Goal: Task Accomplishment & Management: Manage account settings

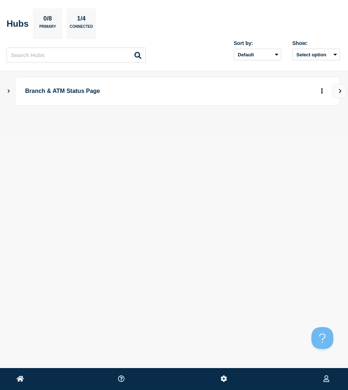
click at [11, 92] on icon "Show Connected Hubs" at bounding box center [8, 91] width 5 height 4
click at [308, 126] on icon "button" at bounding box center [309, 127] width 5 height 5
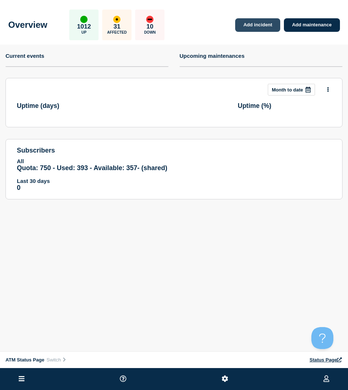
click at [260, 24] on link "Add incident" at bounding box center [257, 25] width 45 height 14
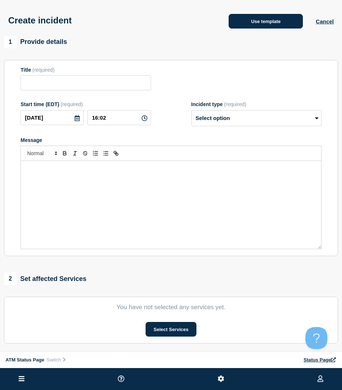
click at [252, 28] on button "Use template" at bounding box center [266, 21] width 74 height 15
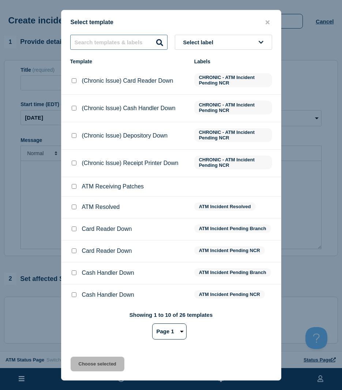
click at [135, 46] on input "text" at bounding box center [118, 42] width 97 height 15
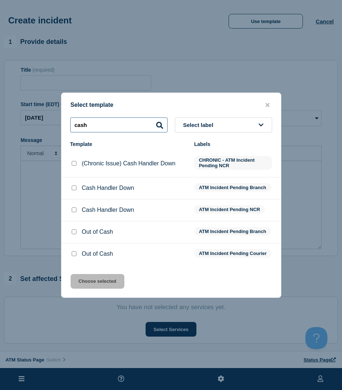
type input "cash"
click at [75, 208] on input "Cash Handler Down checkbox" at bounding box center [74, 210] width 5 height 5
checkbox input "true"
click at [88, 289] on button "Choose selected" at bounding box center [98, 281] width 54 height 15
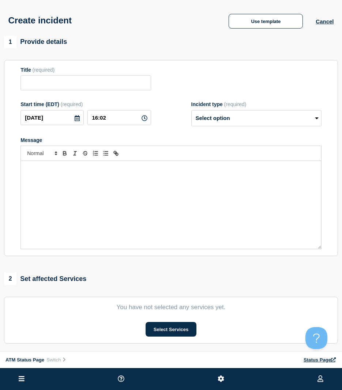
type input "Cash Handler Down"
select select "identified"
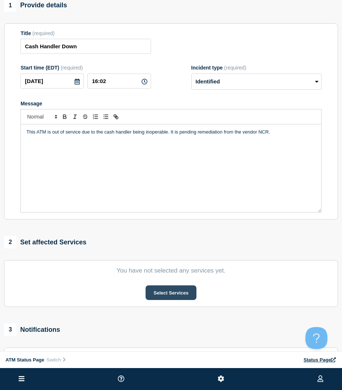
click at [175, 297] on button "Select Services" at bounding box center [171, 293] width 51 height 15
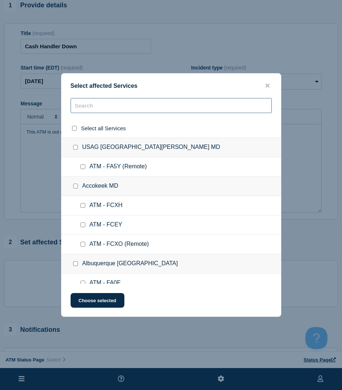
click at [104, 109] on input "text" at bounding box center [171, 105] width 201 height 15
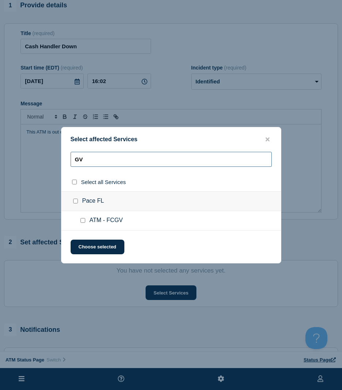
type input "G"
type input "FCUI"
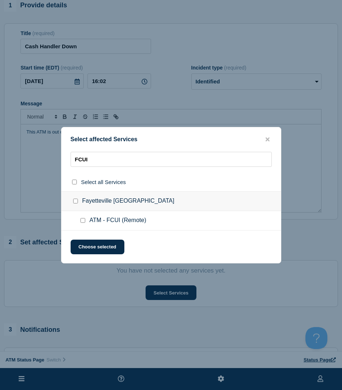
click at [83, 223] on div at bounding box center [84, 220] width 11 height 7
drag, startPoint x: 83, startPoint y: 223, endPoint x: 88, endPoint y: 249, distance: 26.2
click at [88, 248] on button "Choose selected" at bounding box center [98, 247] width 54 height 15
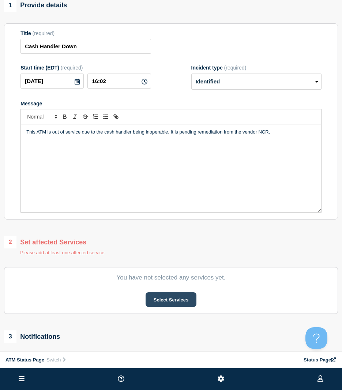
click at [151, 305] on button "Select Services" at bounding box center [171, 300] width 51 height 15
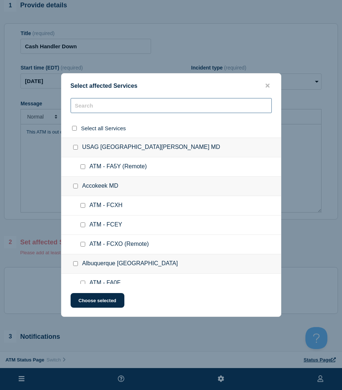
click at [102, 105] on input "text" at bounding box center [171, 105] width 201 height 15
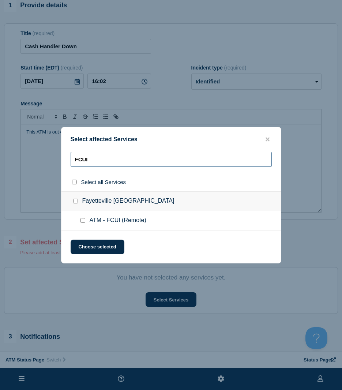
type input "FCUI"
click at [82, 222] on input "ATM - FCUI (Remote) checkbox" at bounding box center [83, 220] width 5 height 5
checkbox input "true"
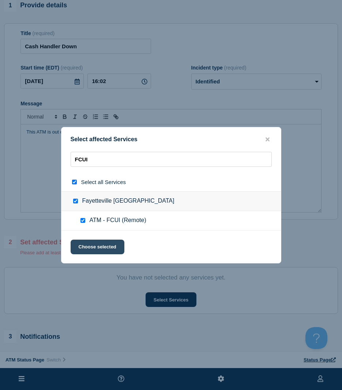
drag, startPoint x: 84, startPoint y: 248, endPoint x: 85, endPoint y: 254, distance: 6.8
click at [84, 248] on button "Choose selected" at bounding box center [98, 247] width 54 height 15
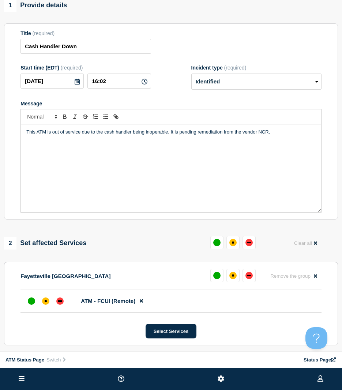
click at [59, 311] on li "ATM - FCUI (Remote)" at bounding box center [171, 301] width 301 height 23
click at [59, 308] on div at bounding box center [59, 301] width 13 height 13
click at [61, 305] on div "down" at bounding box center [59, 301] width 7 height 7
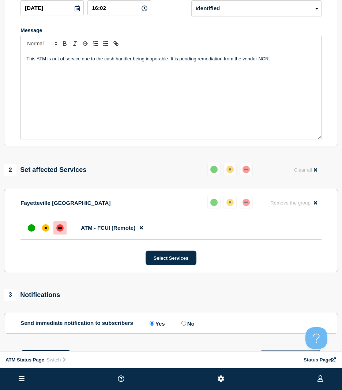
scroll to position [146, 0]
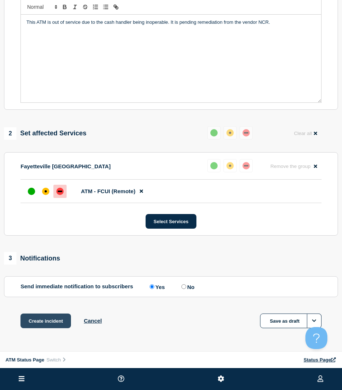
click at [58, 321] on button "Create incident" at bounding box center [46, 321] width 51 height 15
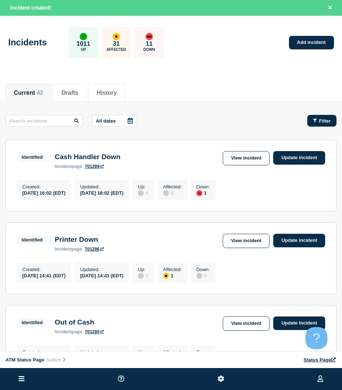
click at [328, 117] on button "Filter" at bounding box center [322, 121] width 29 height 12
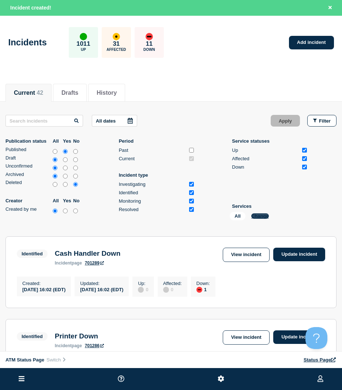
click at [265, 215] on button "Change" at bounding box center [261, 215] width 18 height 5
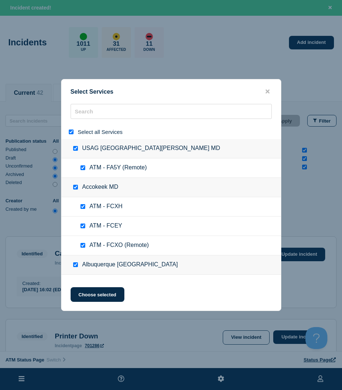
click at [70, 134] on input "select all" at bounding box center [71, 132] width 5 height 5
checkbox input "false"
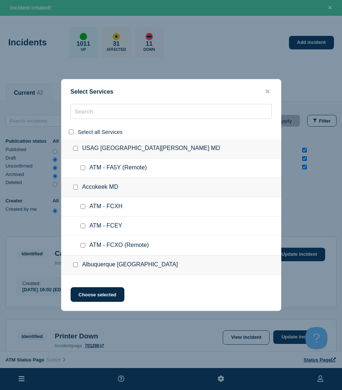
checkbox input "false"
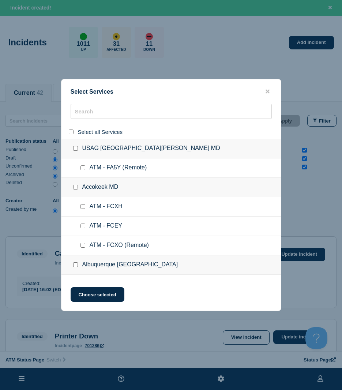
checkbox input "false"
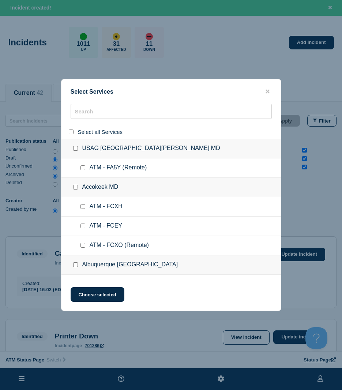
checkbox input "false"
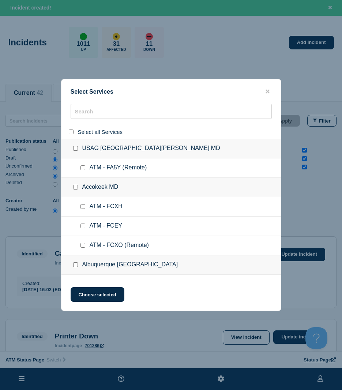
checkbox input "false"
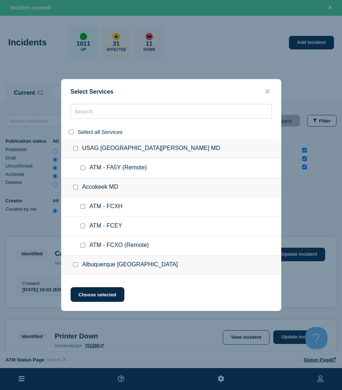
checkbox input "false"
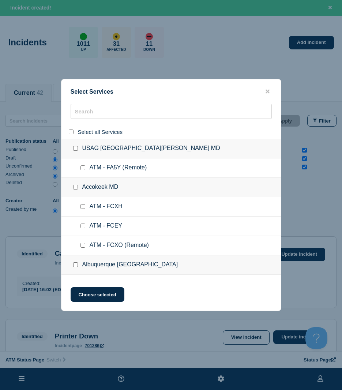
checkbox input "false"
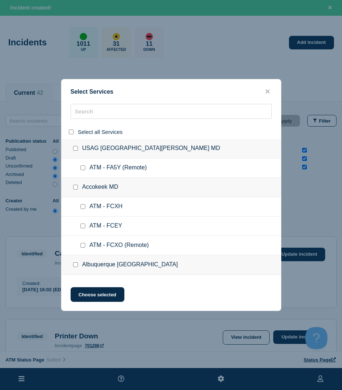
checkbox input "false"
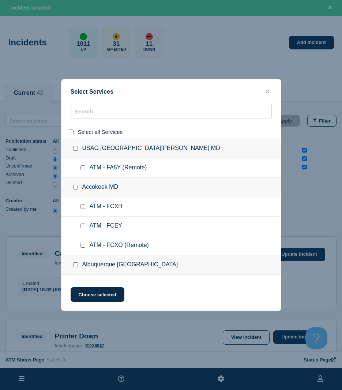
checkbox input "false"
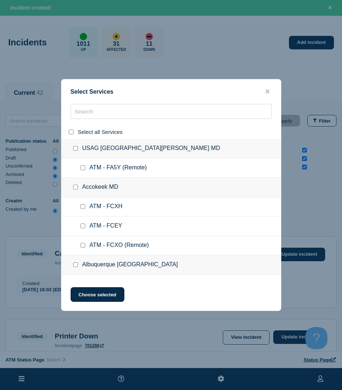
checkbox input "false"
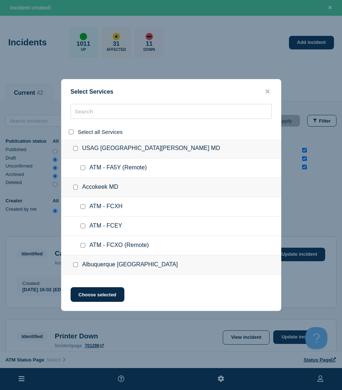
checkbox input "false"
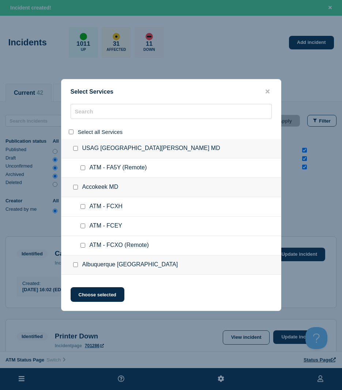
checkbox input "false"
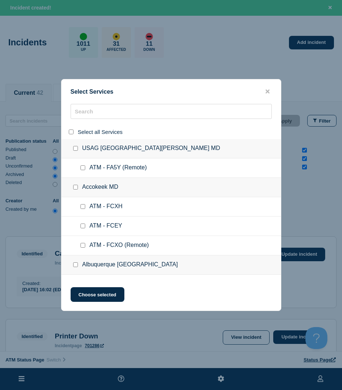
checkbox input "false"
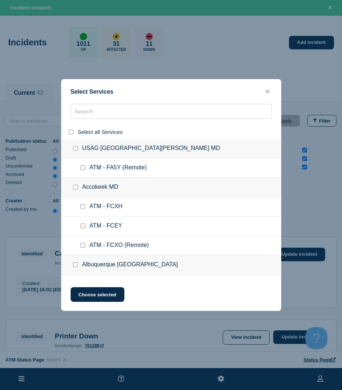
checkbox input "false"
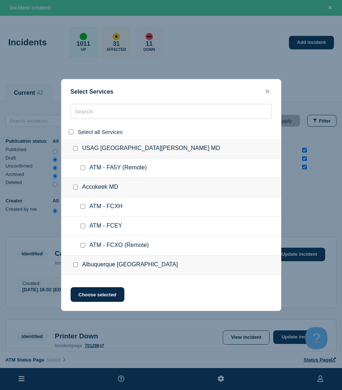
checkbox input "false"
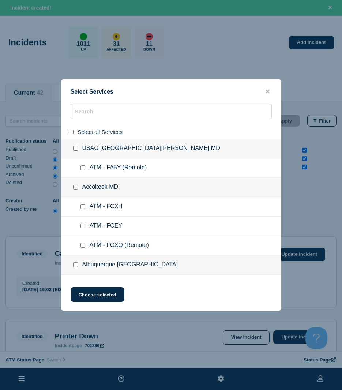
checkbox input "false"
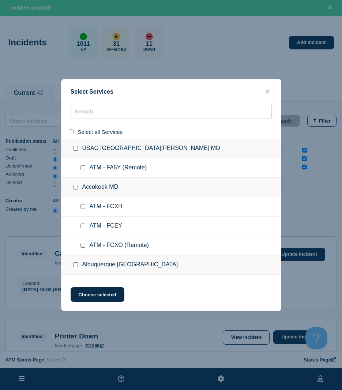
checkbox input "false"
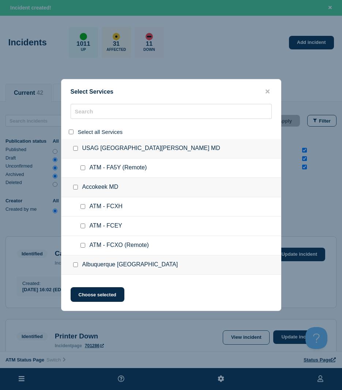
checkbox input "false"
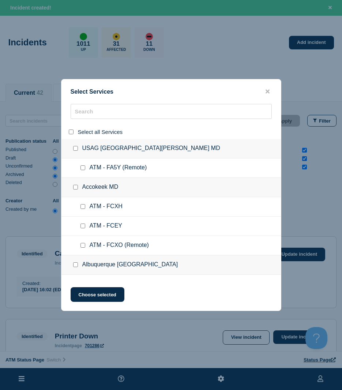
checkbox input "false"
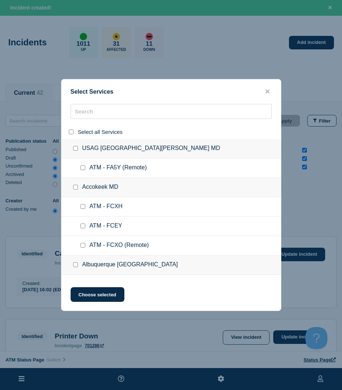
checkbox input "false"
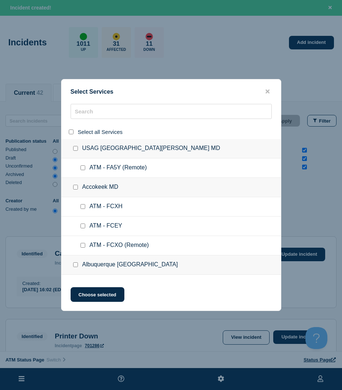
checkbox input "false"
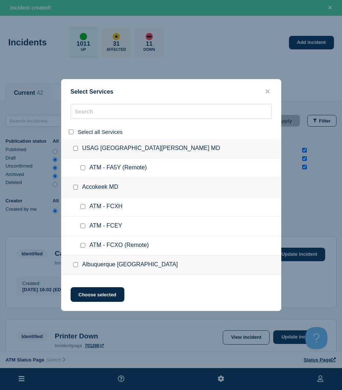
checkbox input "false"
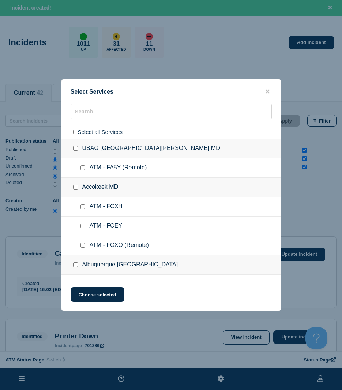
checkbox input "false"
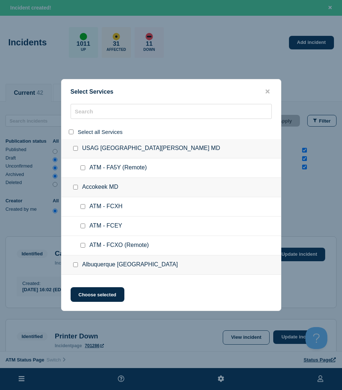
checkbox input "false"
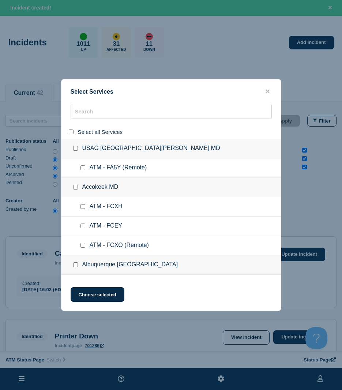
checkbox input "false"
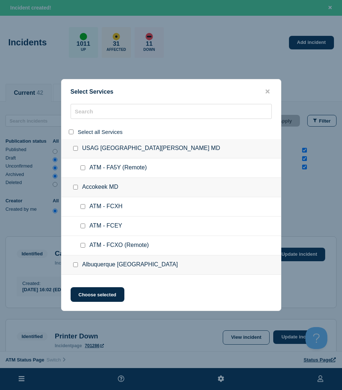
checkbox input "false"
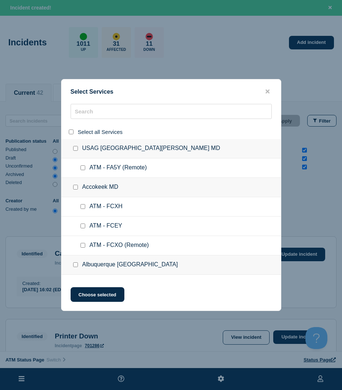
checkbox input "false"
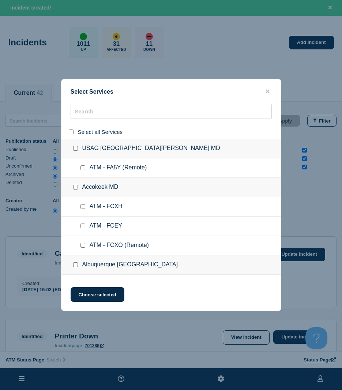
checkbox input "false"
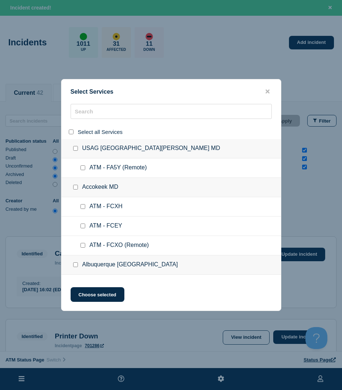
checkbox input "false"
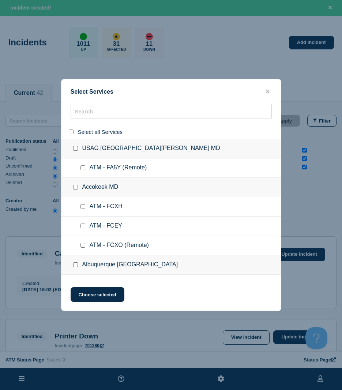
checkbox input "false"
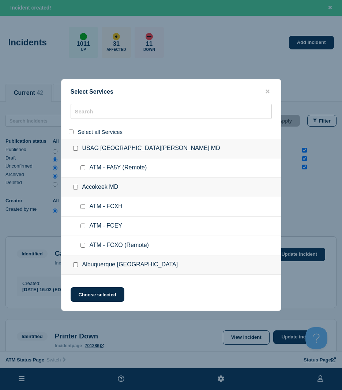
checkbox input "false"
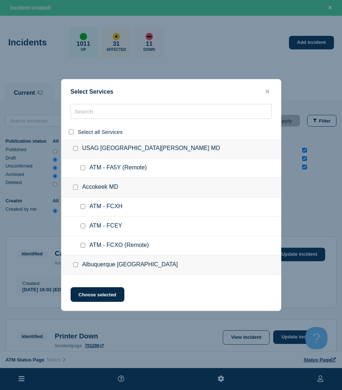
checkbox input "false"
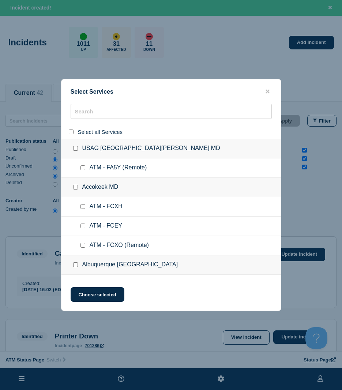
checkbox input "false"
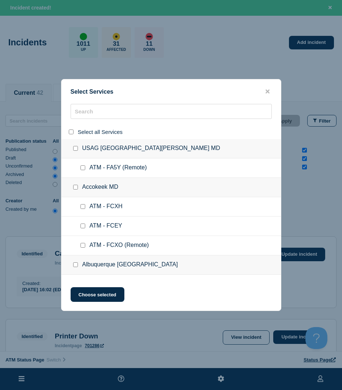
checkbox input "false"
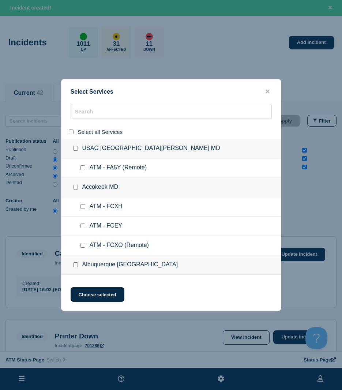
checkbox input "false"
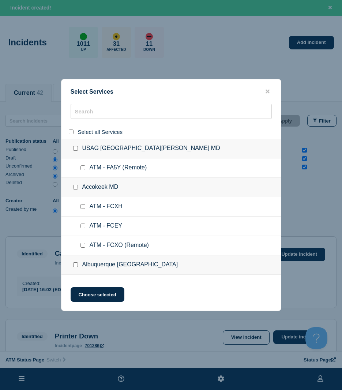
checkbox input "false"
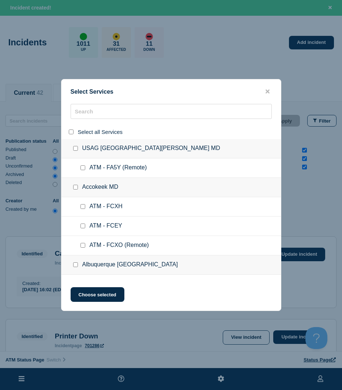
checkbox input "false"
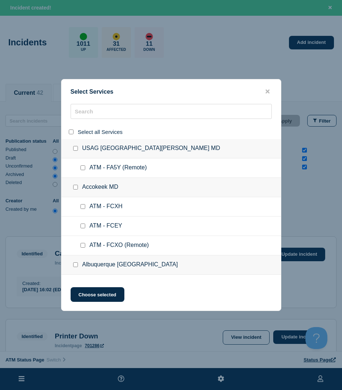
checkbox input "false"
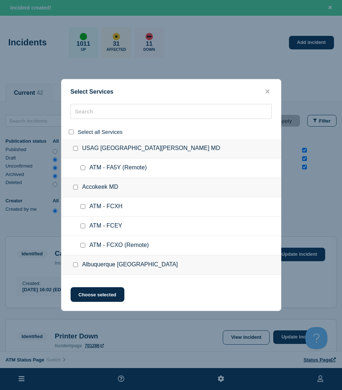
checkbox input "false"
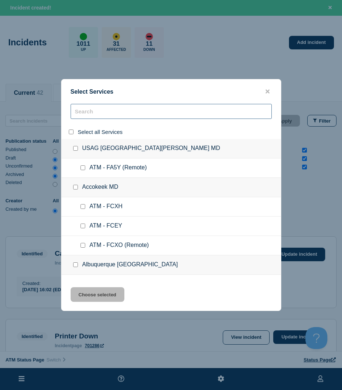
click at [89, 118] on input "search" at bounding box center [171, 111] width 201 height 15
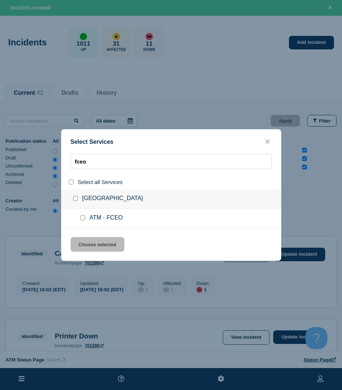
click at [83, 219] on input "service: ATM - FCEO" at bounding box center [83, 218] width 5 height 5
click at [87, 234] on div "Select Services fceo Select all Services [GEOGRAPHIC_DATA] [GEOGRAPHIC_DATA] AT…" at bounding box center [171, 195] width 220 height 132
click at [88, 241] on button "Choose selected" at bounding box center [98, 244] width 54 height 15
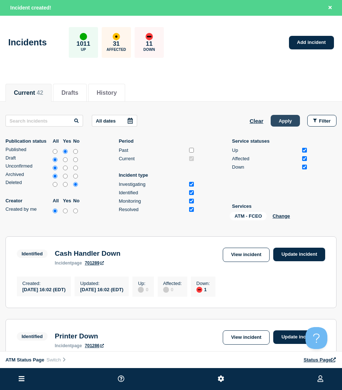
click at [286, 125] on button "Apply" at bounding box center [285, 121] width 29 height 12
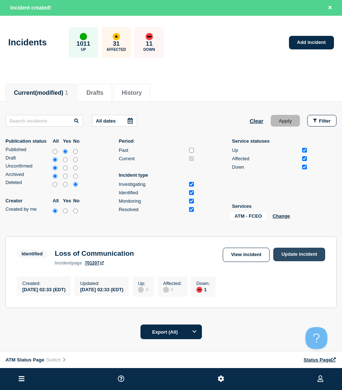
click at [300, 259] on link "Update incident" at bounding box center [300, 255] width 52 height 14
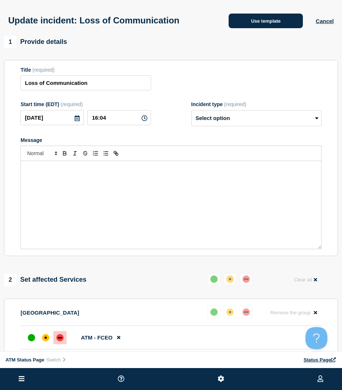
click at [243, 16] on button "Use template" at bounding box center [266, 21] width 74 height 15
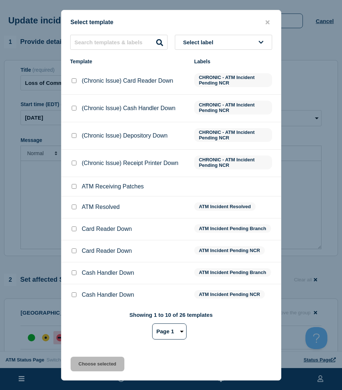
click at [70, 210] on div at bounding box center [73, 207] width 7 height 7
click at [74, 209] on input "ATM Resolved checkbox" at bounding box center [74, 207] width 5 height 5
click at [85, 359] on button "Choose selected" at bounding box center [98, 364] width 54 height 15
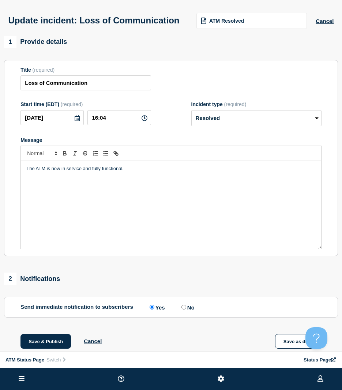
scroll to position [97, 0]
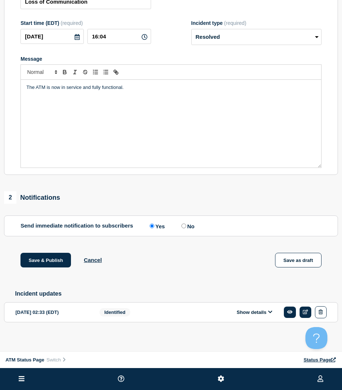
click at [42, 270] on div "Save & Publish Cancel Save as draft" at bounding box center [171, 269] width 334 height 33
click at [44, 255] on button "Save & Publish" at bounding box center [46, 260] width 51 height 15
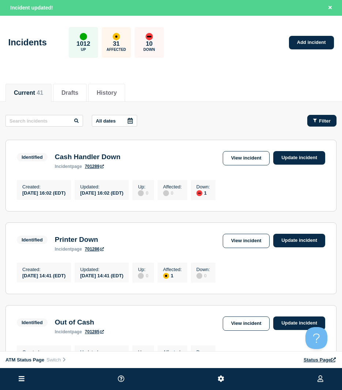
click at [312, 126] on button "Filter" at bounding box center [322, 121] width 29 height 12
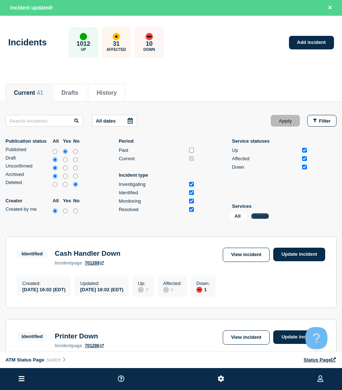
click at [261, 215] on button "Change" at bounding box center [261, 215] width 18 height 5
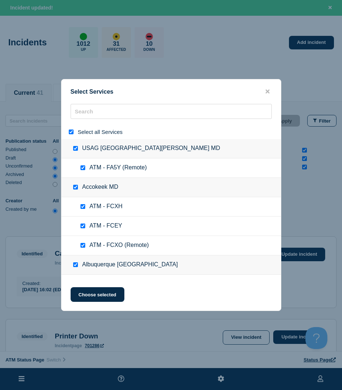
click at [71, 132] on input "select all" at bounding box center [71, 132] width 5 height 5
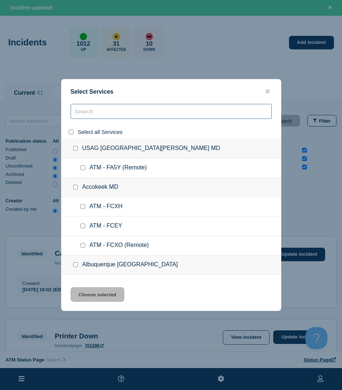
click at [82, 115] on input "search" at bounding box center [171, 111] width 201 height 15
click at [82, 114] on input "search" at bounding box center [171, 111] width 201 height 15
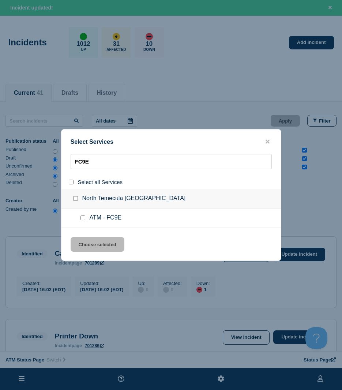
click at [82, 220] on input "service: ATM - FC9E" at bounding box center [83, 218] width 5 height 5
click at [85, 240] on button "Choose selected" at bounding box center [98, 244] width 54 height 15
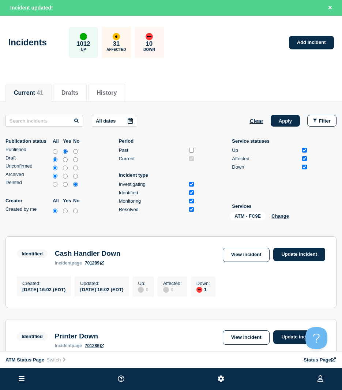
click at [294, 122] on button "Apply" at bounding box center [285, 121] width 29 height 12
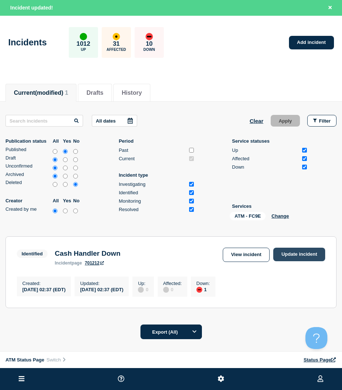
click at [295, 250] on link "Update incident" at bounding box center [300, 255] width 52 height 14
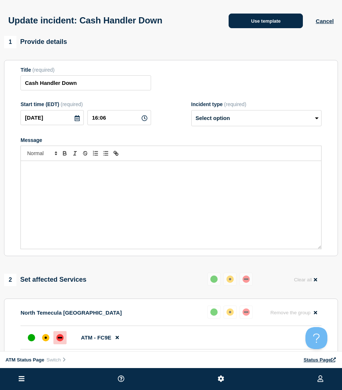
click at [246, 26] on button "Use template" at bounding box center [266, 21] width 74 height 15
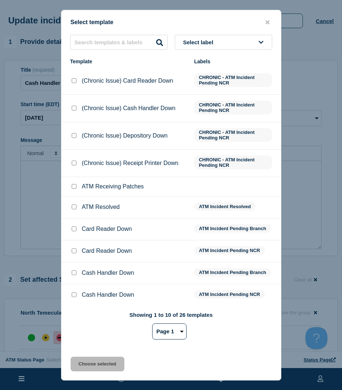
click at [74, 209] on input "ATM Resolved checkbox" at bounding box center [74, 207] width 5 height 5
click at [85, 361] on button "Choose selected" at bounding box center [98, 364] width 54 height 15
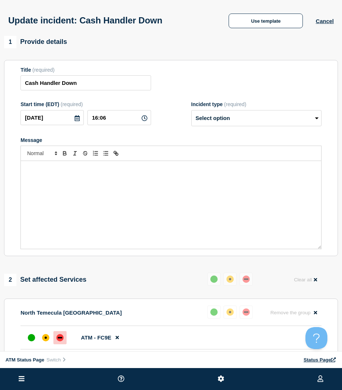
scroll to position [73, 0]
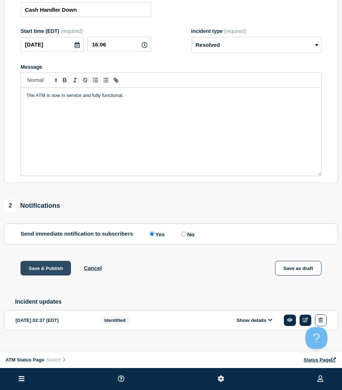
click at [47, 274] on button "Save & Publish" at bounding box center [46, 268] width 51 height 15
